Goal: Information Seeking & Learning: Learn about a topic

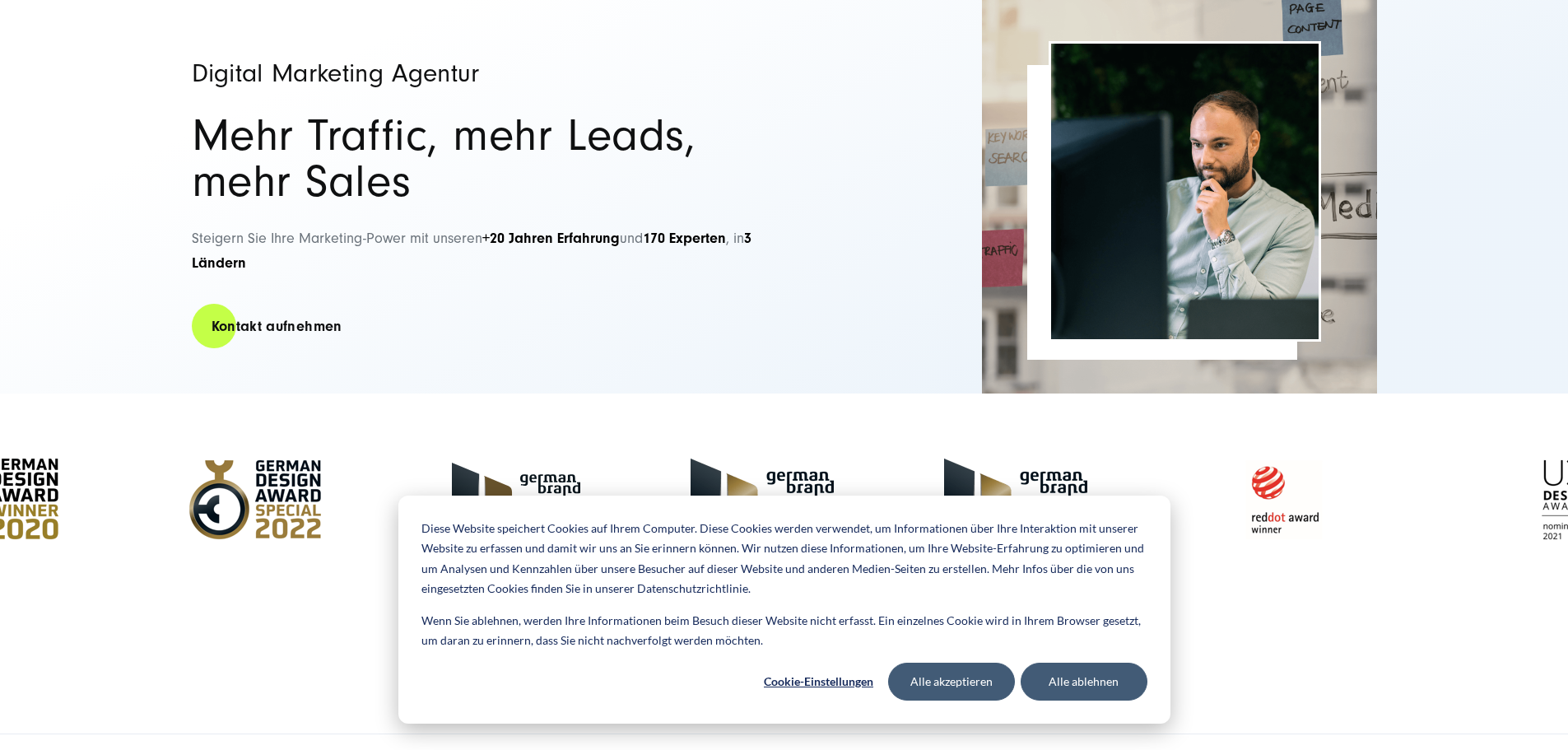
scroll to position [165, 0]
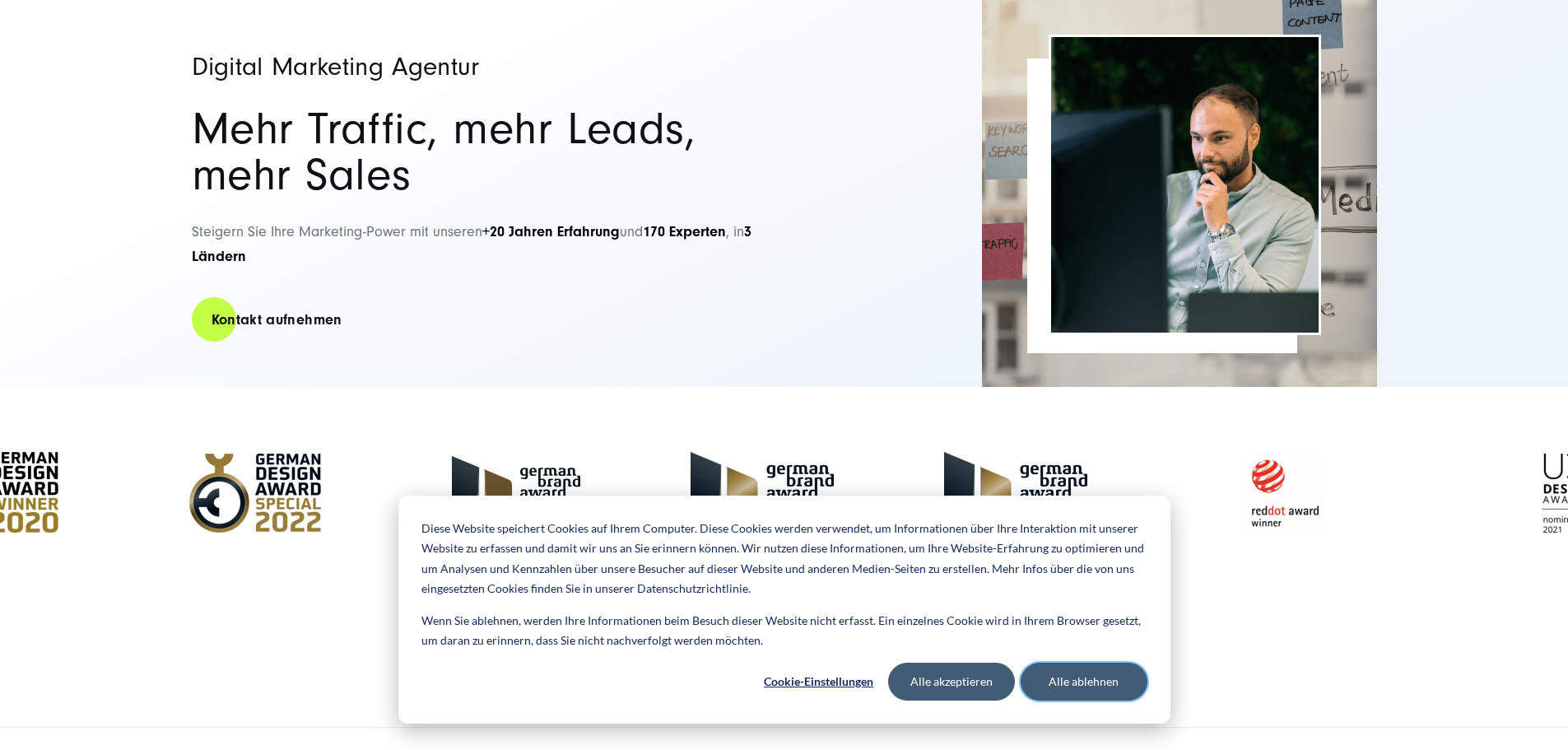
click at [1091, 687] on button "Alle ablehnen" at bounding box center [1084, 681] width 126 height 38
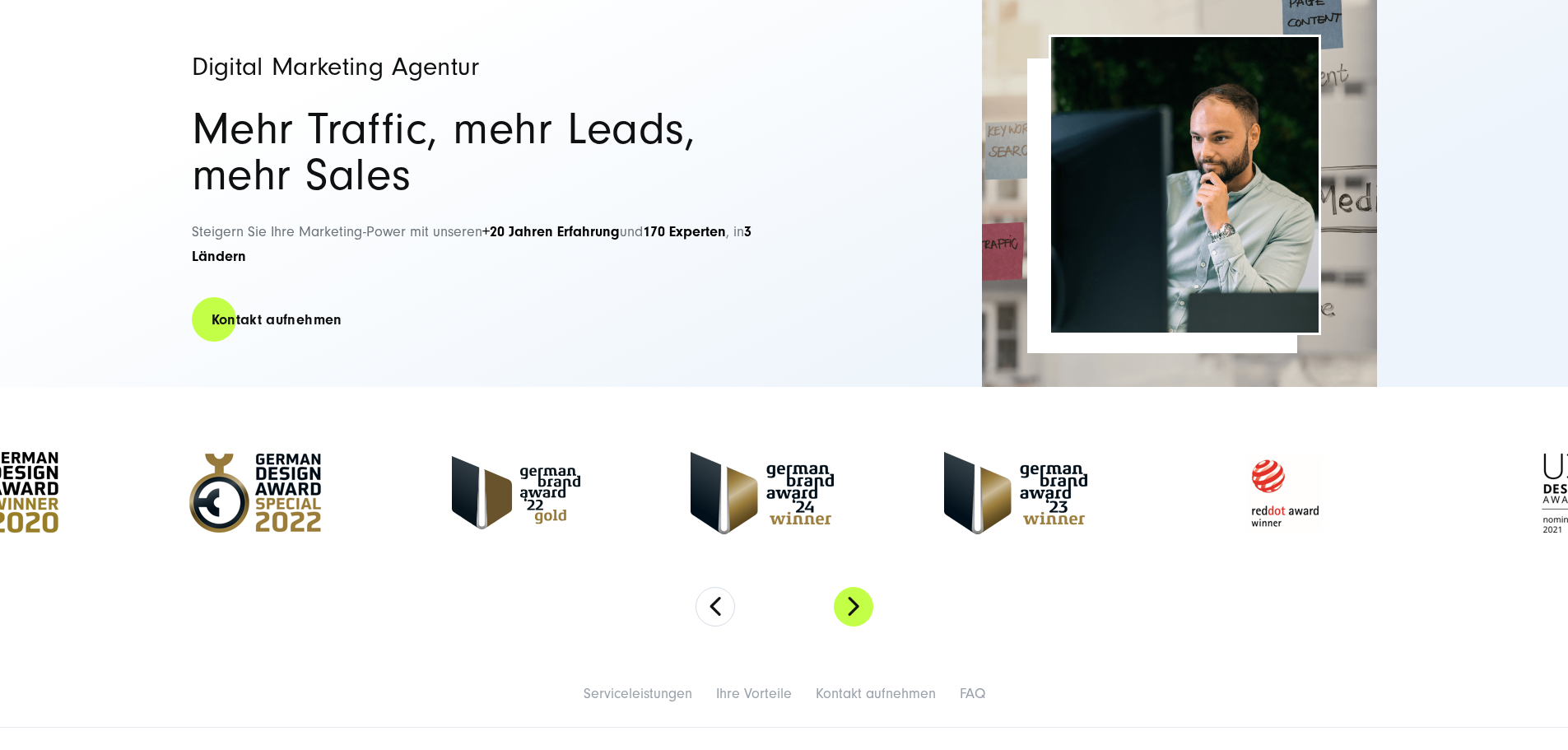
click at [853, 609] on button "Next" at bounding box center [854, 607] width 40 height 40
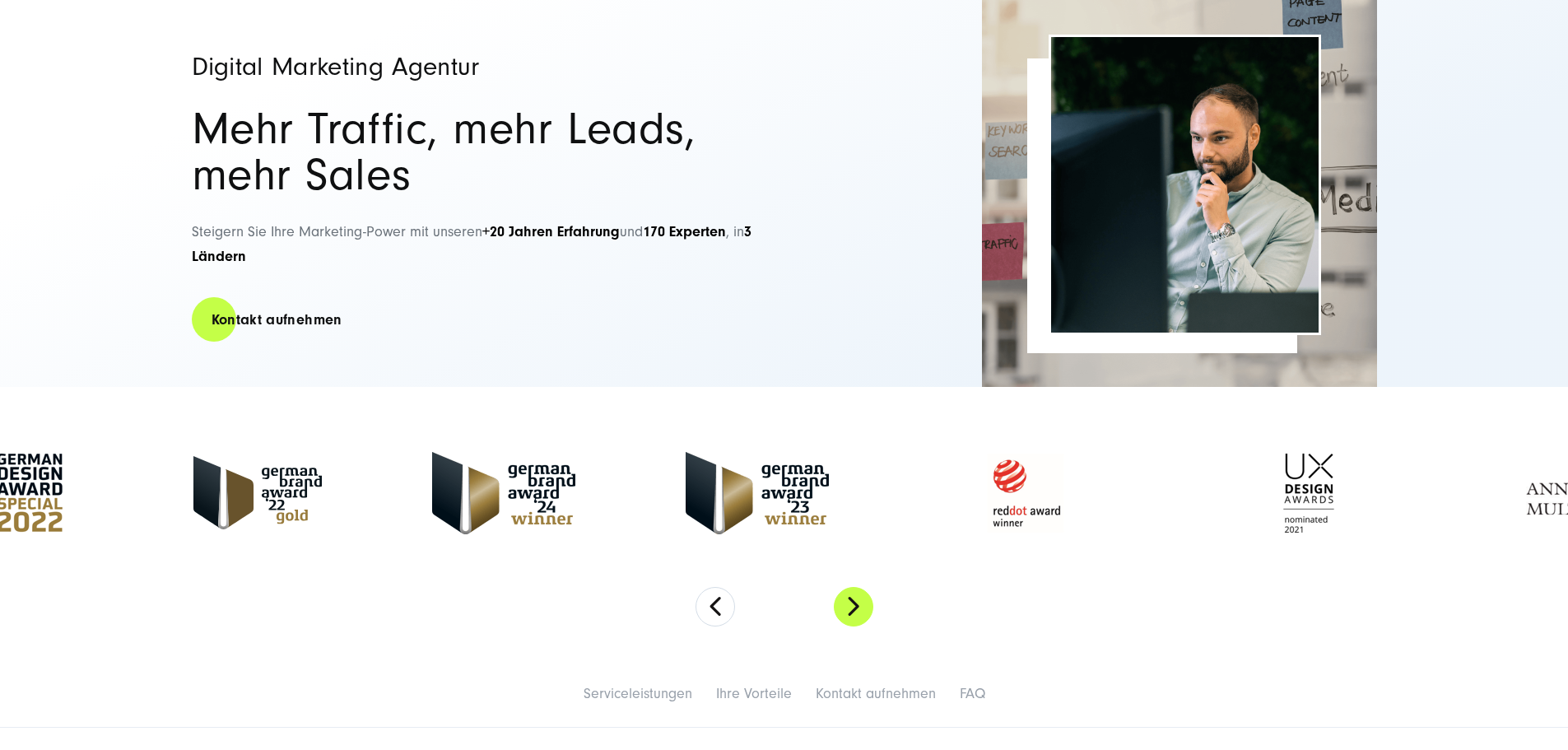
click at [853, 609] on button "Next" at bounding box center [854, 607] width 40 height 40
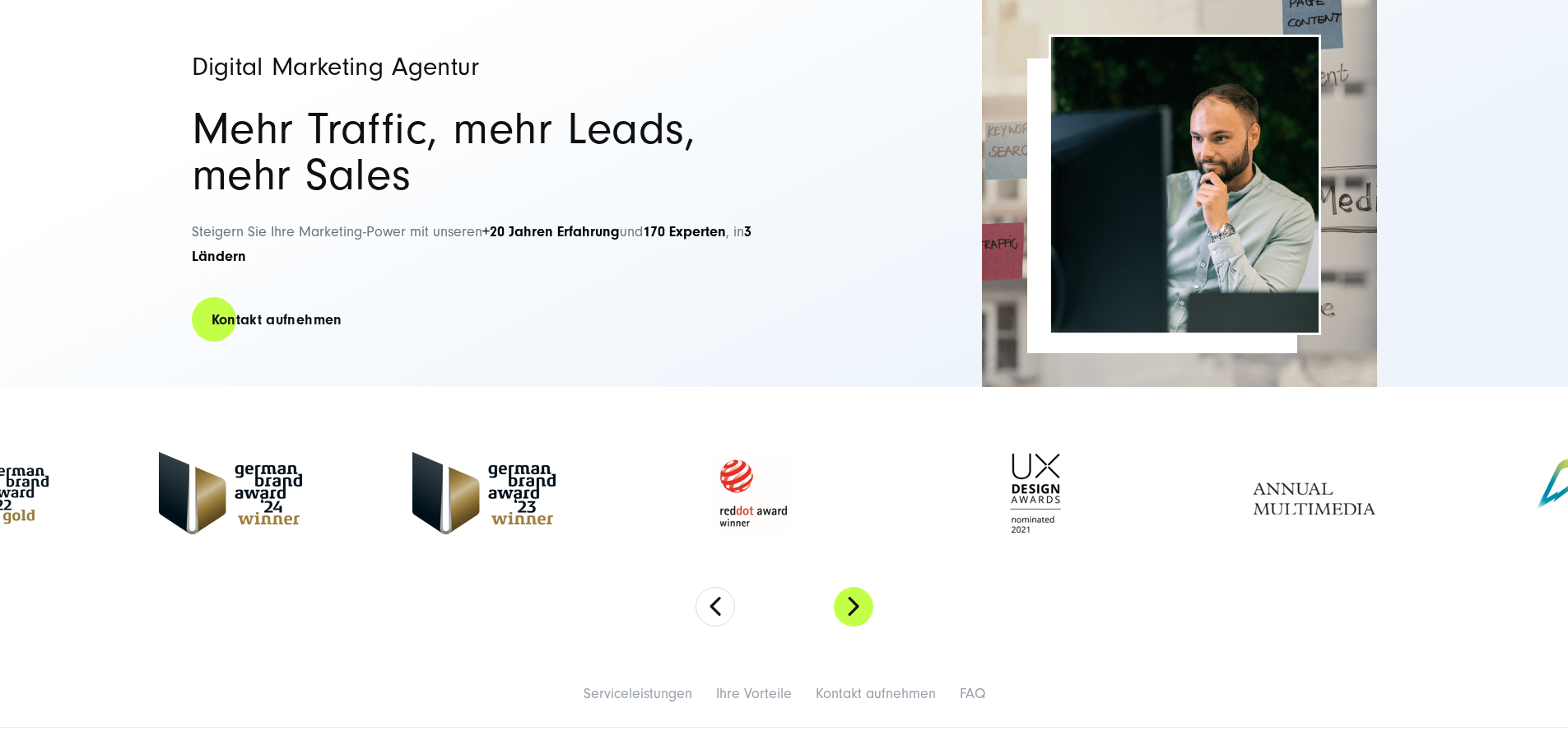
click at [853, 609] on button "Next" at bounding box center [854, 607] width 40 height 40
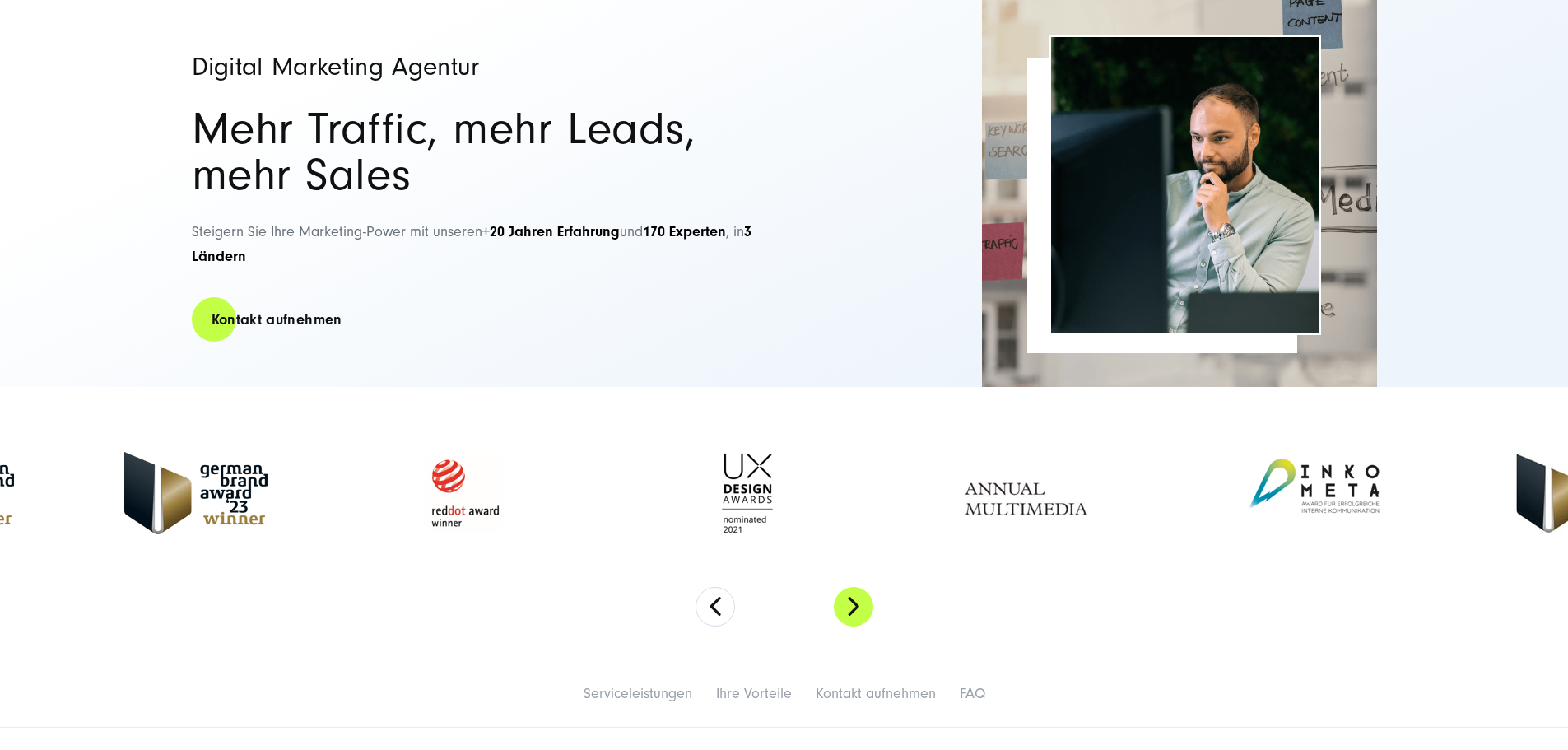
click at [853, 609] on button "Next" at bounding box center [854, 607] width 40 height 40
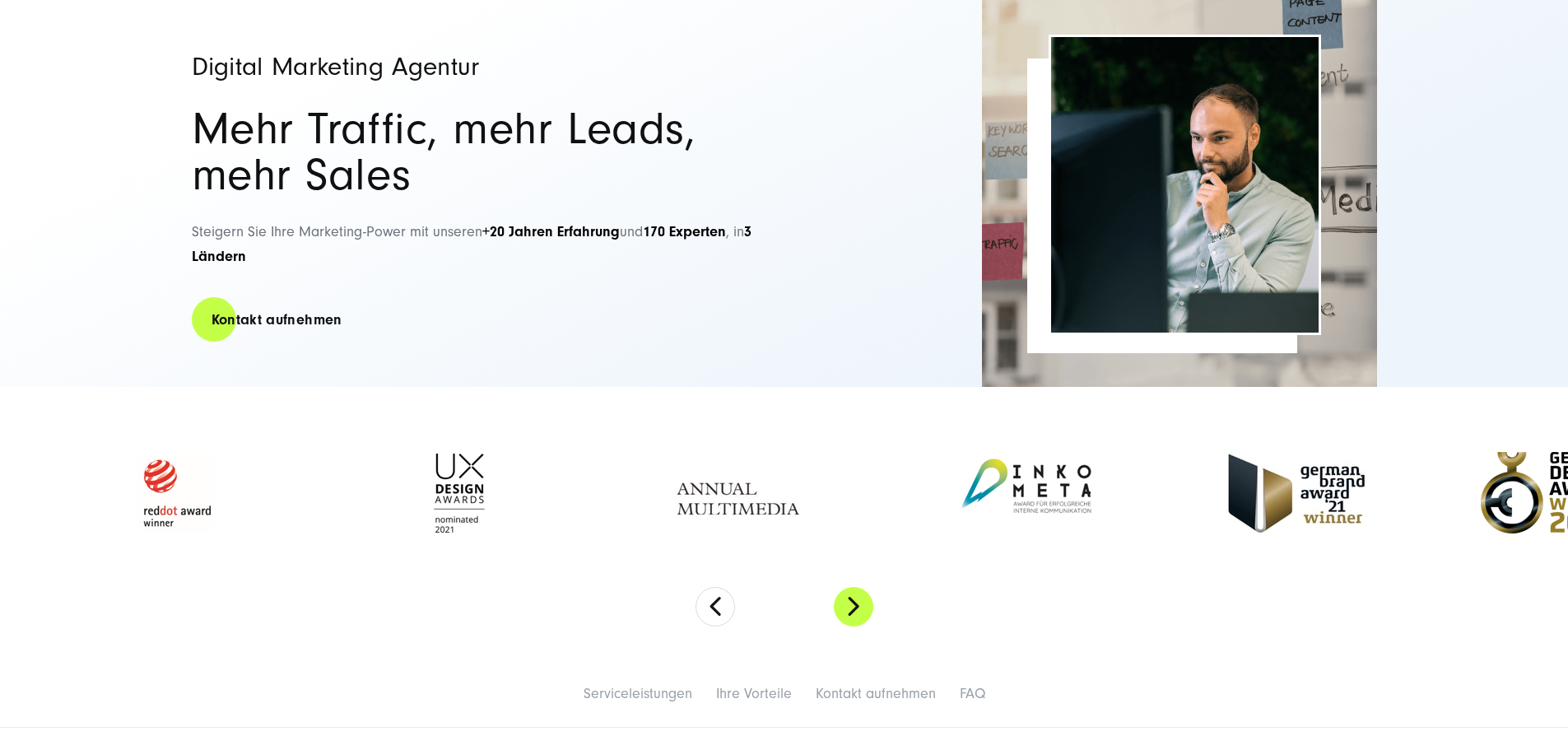
click at [853, 609] on button "Next" at bounding box center [854, 607] width 40 height 40
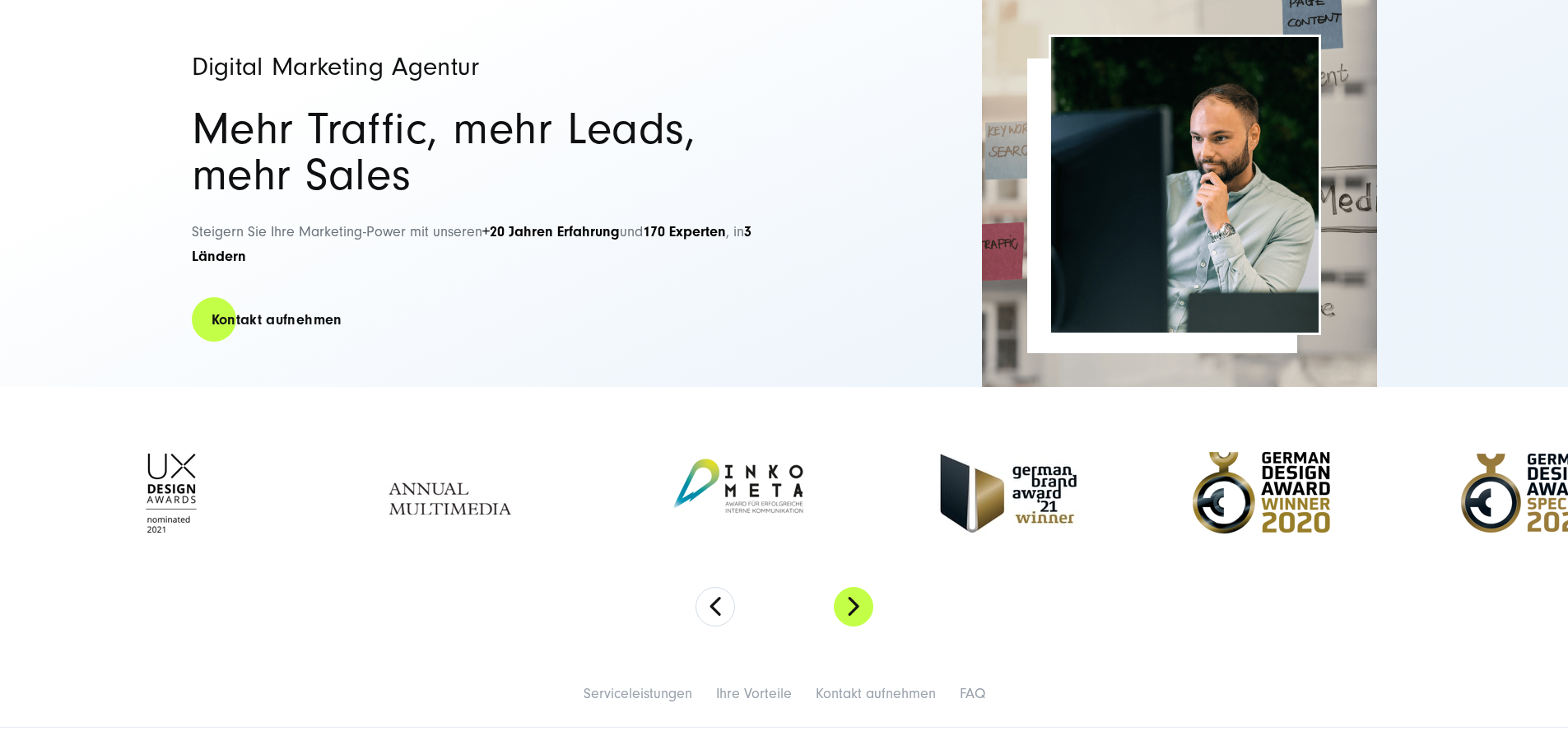
click at [853, 609] on button "Next" at bounding box center [854, 607] width 40 height 40
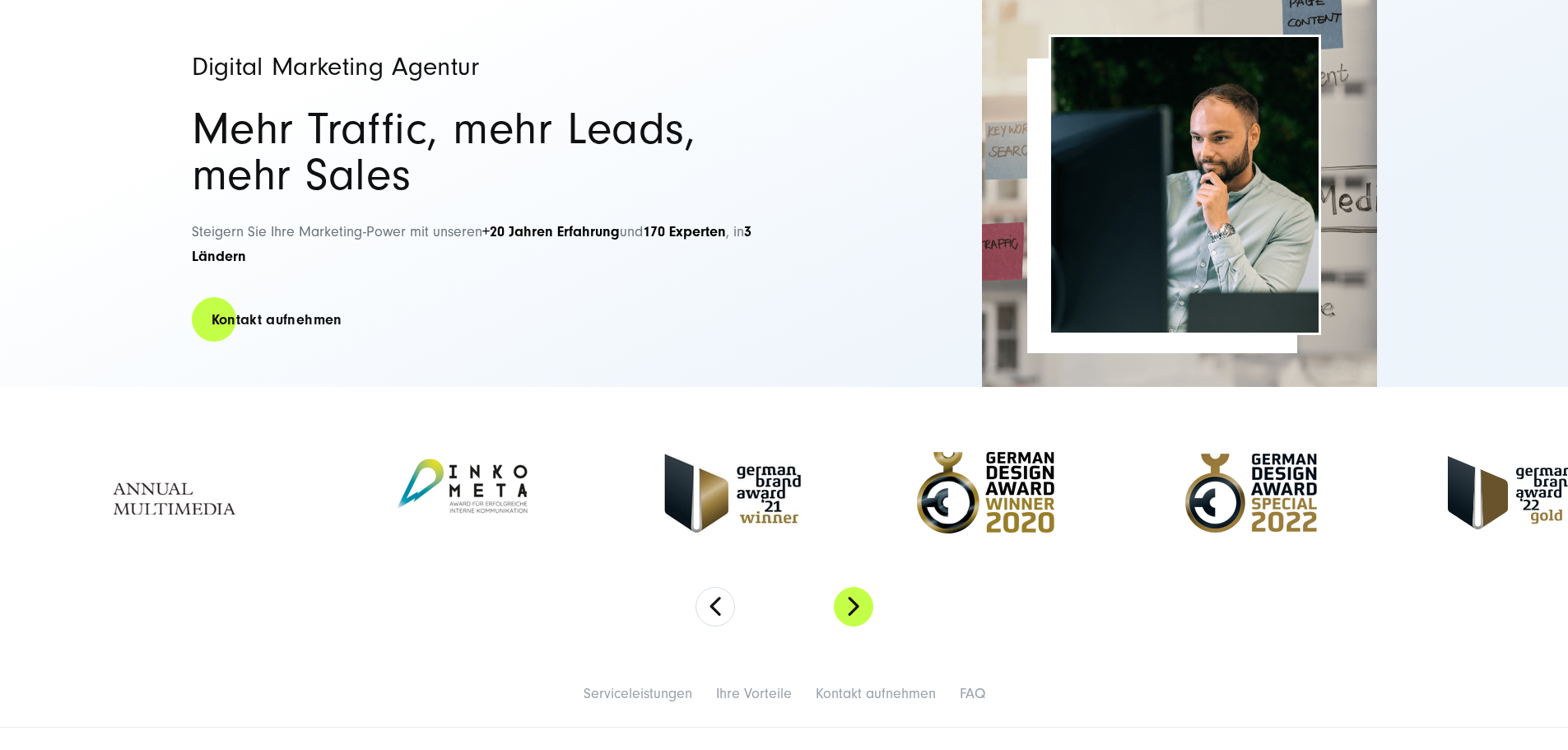
click at [853, 609] on button "Next" at bounding box center [854, 607] width 40 height 40
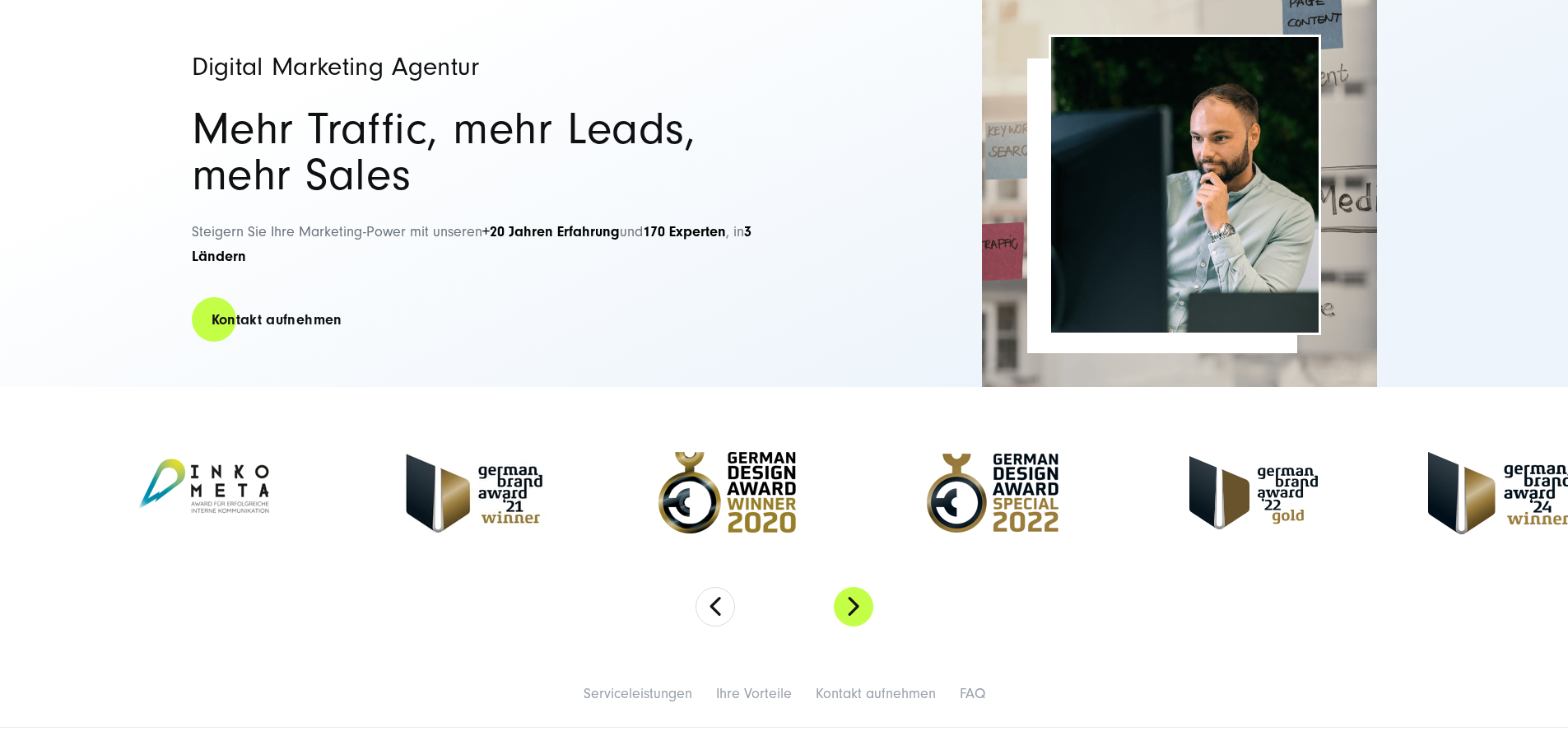
click at [853, 609] on button "Next" at bounding box center [854, 607] width 40 height 40
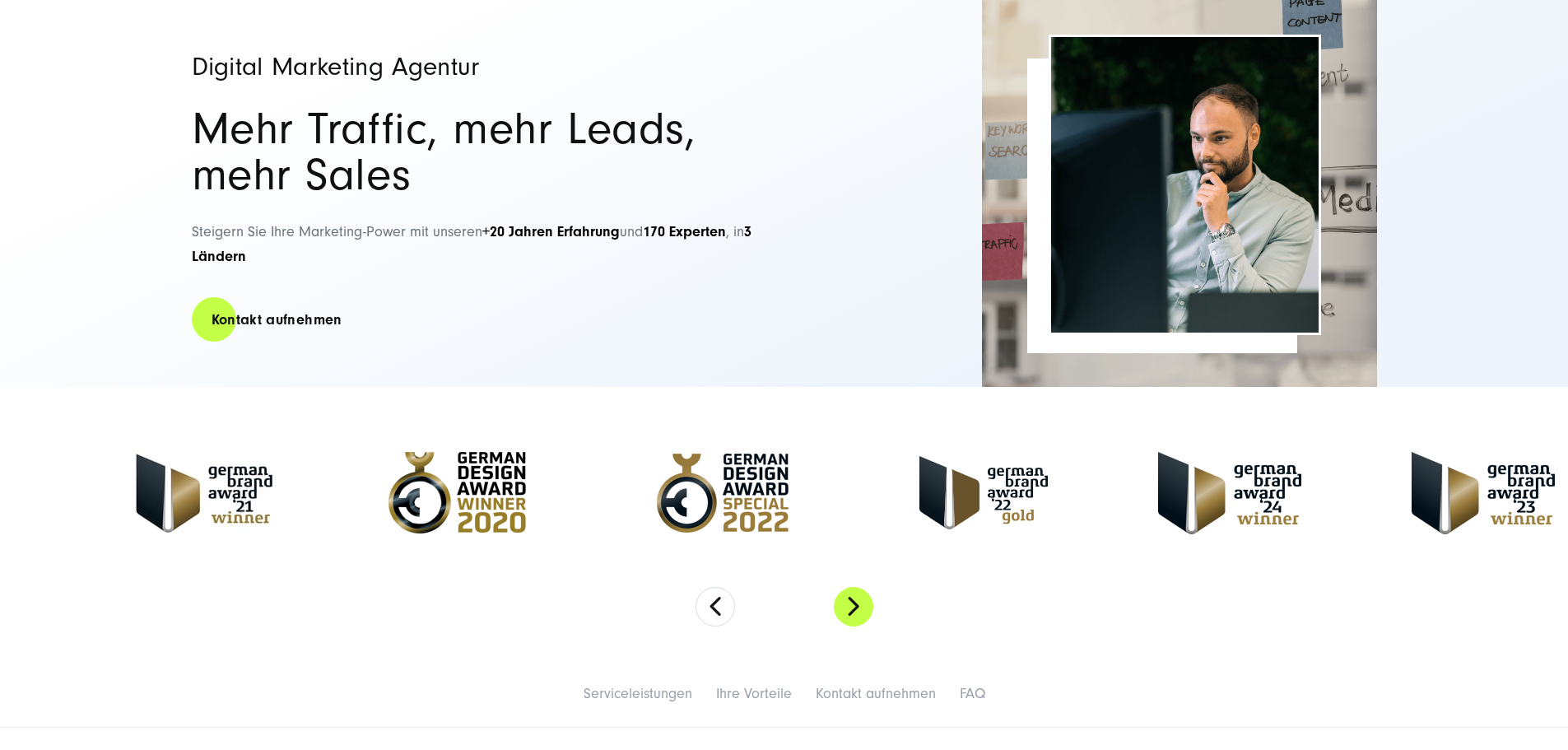
click at [853, 609] on button "Next" at bounding box center [854, 607] width 40 height 40
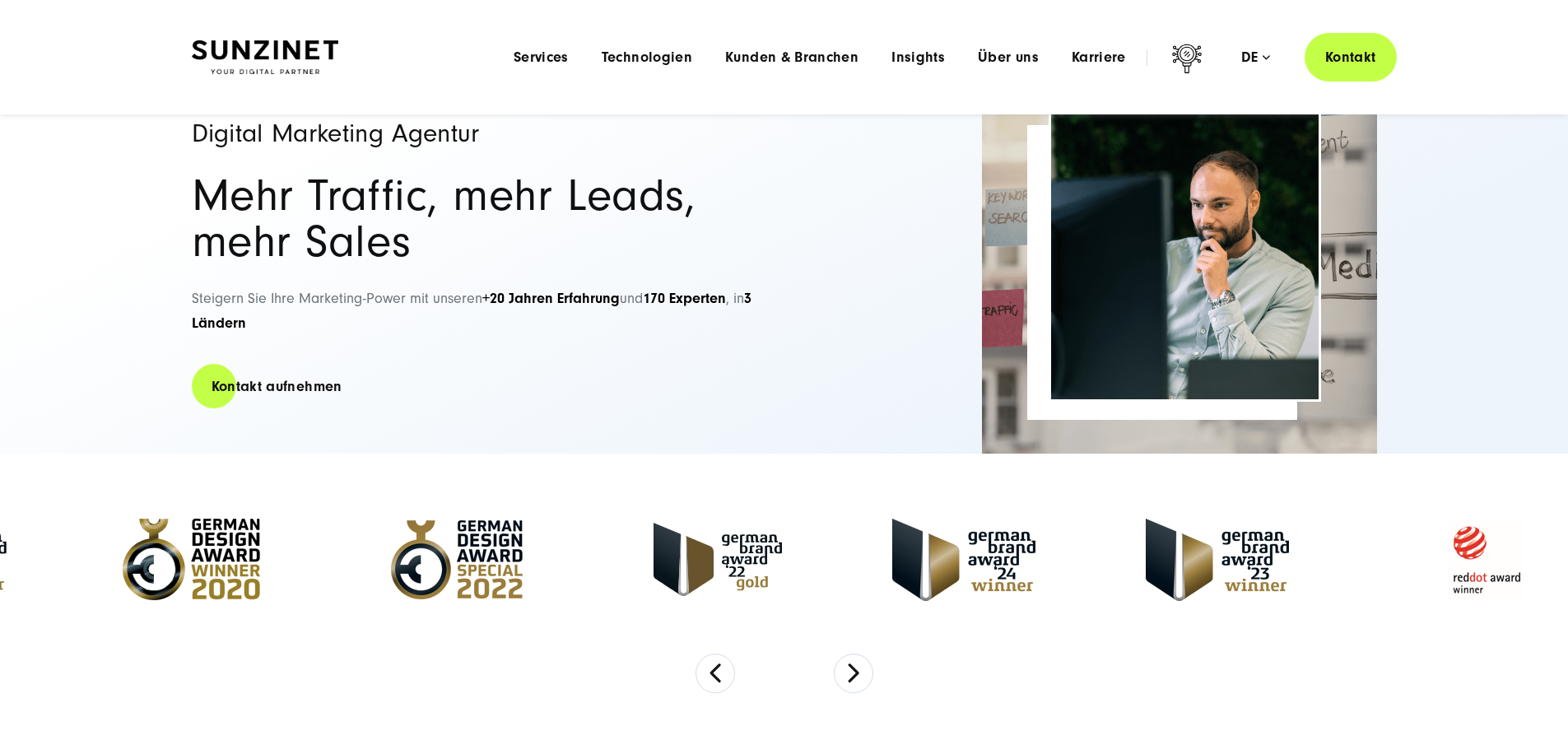
scroll to position [0, 0]
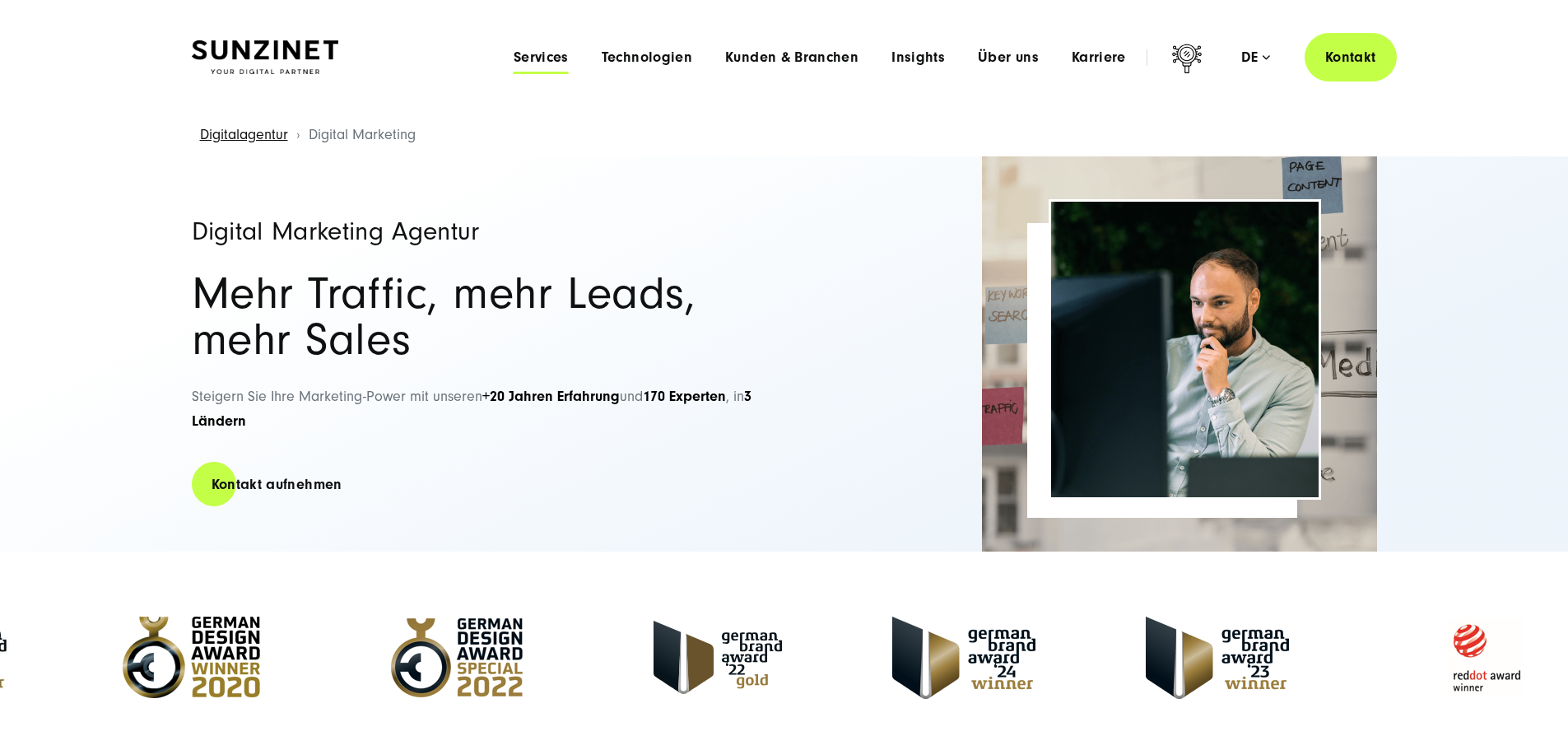
click at [513, 63] on span "Services" at bounding box center [540, 57] width 55 height 16
click at [602, 65] on span "Technologien" at bounding box center [647, 57] width 91 height 16
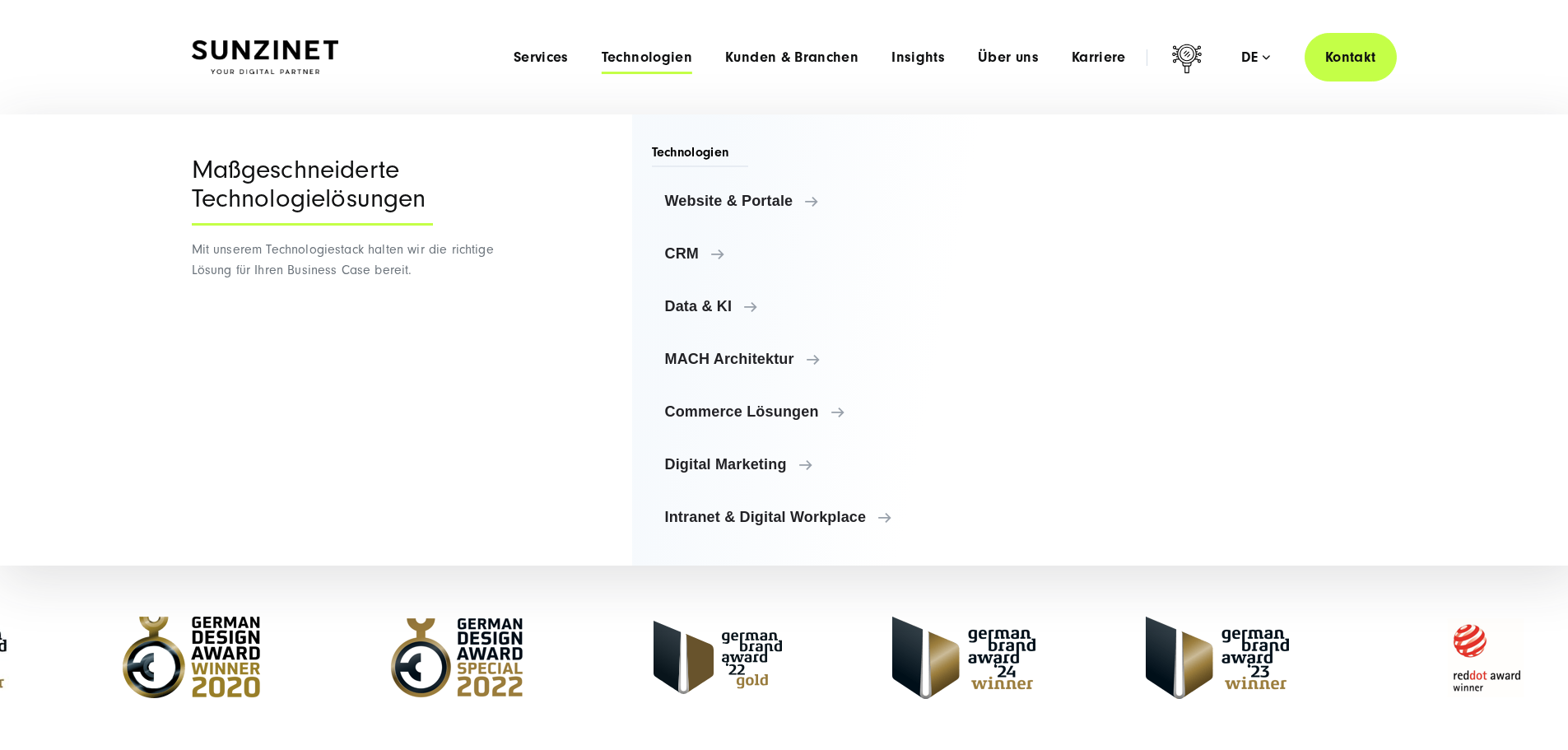
click at [602, 65] on span "Technologien" at bounding box center [647, 57] width 91 height 16
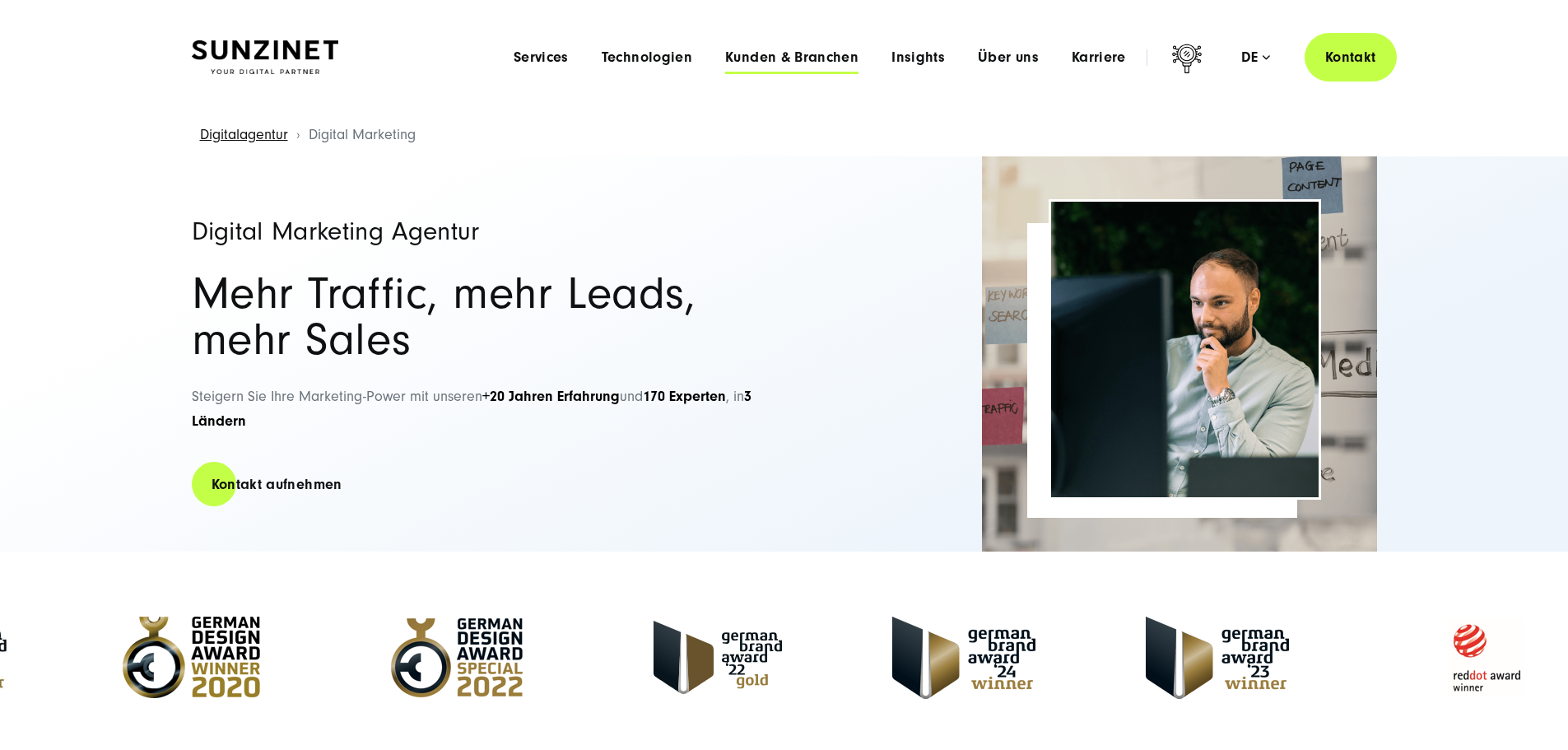
click at [725, 59] on span "Kunden & Branchen" at bounding box center [792, 57] width 133 height 16
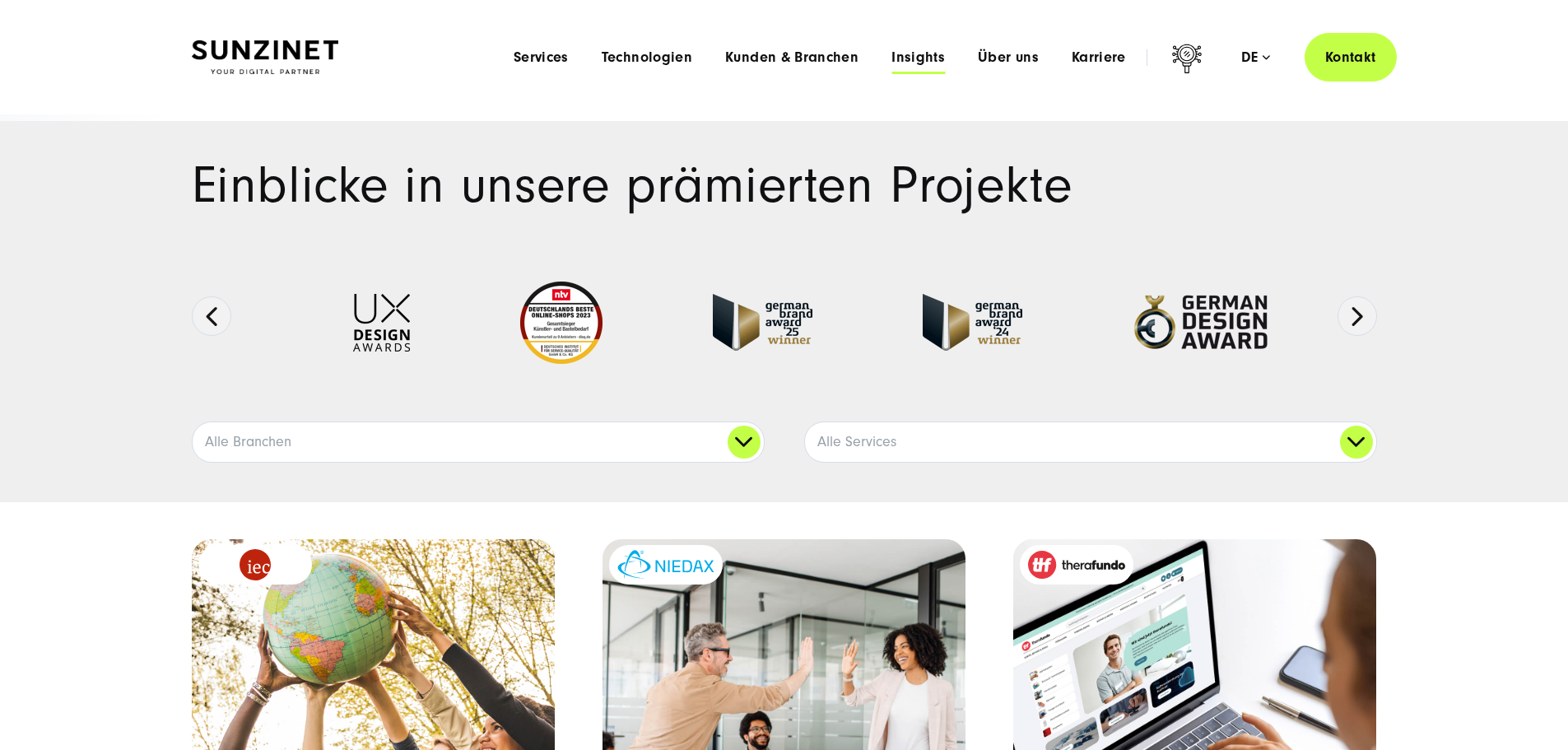
click at [900, 58] on span "Insights" at bounding box center [918, 57] width 53 height 16
